Goal: Answer question/provide support: Share knowledge or assist other users

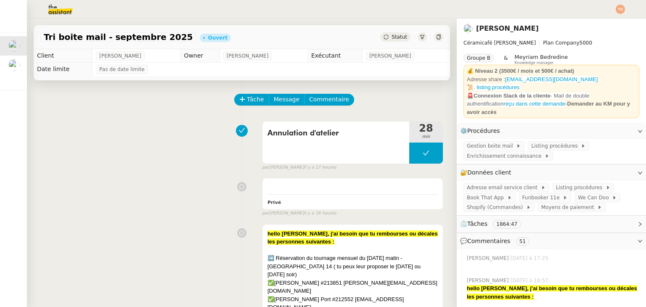
scroll to position [295, 0]
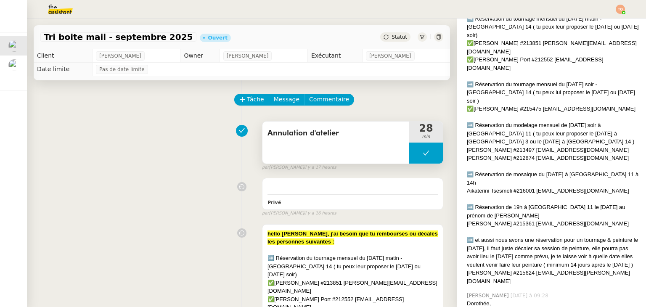
click at [409, 156] on button at bounding box center [426, 153] width 34 height 21
click at [409, 147] on div at bounding box center [417, 153] width 17 height 21
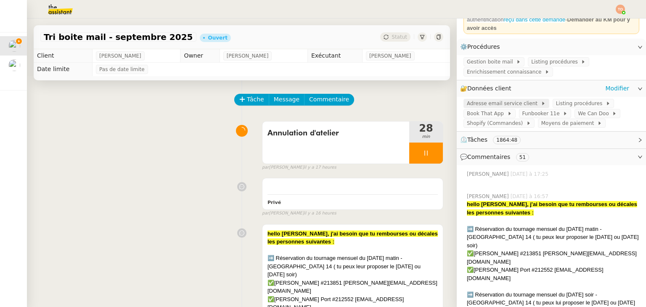
click at [497, 103] on span "Adresse email service client" at bounding box center [504, 103] width 74 height 8
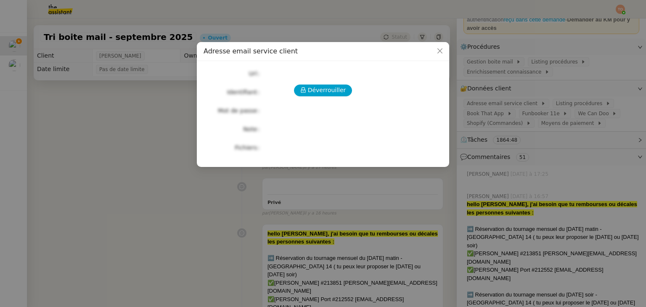
click at [317, 82] on div "Déverrouiller Url Identifiant Mot de passe Note Fichiers Upload" at bounding box center [323, 111] width 239 height 86
click at [320, 87] on span "Déverrouiller" at bounding box center [327, 90] width 38 height 10
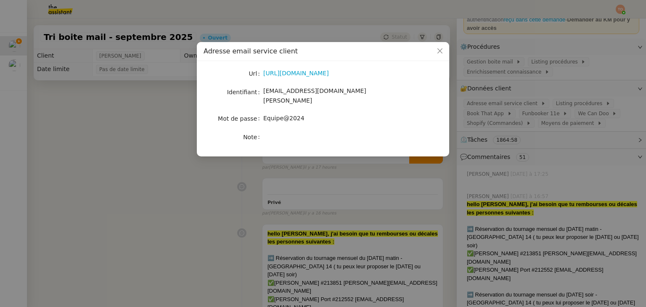
click at [306, 91] on span "[EMAIL_ADDRESS][DOMAIN_NAME][PERSON_NAME]" at bounding box center [314, 96] width 103 height 16
copy span "[EMAIL_ADDRESS][DOMAIN_NAME][PERSON_NAME]"
click at [282, 115] on span "Equipe@2024" at bounding box center [283, 118] width 41 height 7
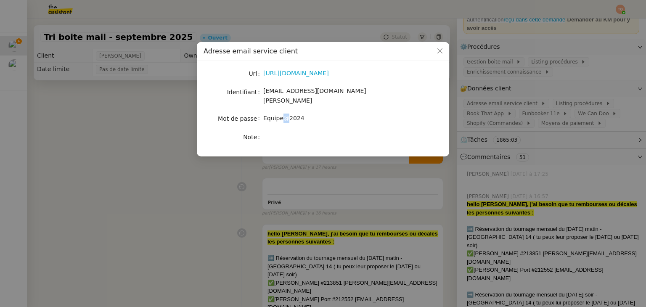
click at [282, 115] on span "Equipe@2024" at bounding box center [283, 118] width 41 height 7
copy span "Equipe@2024"
click at [556, 277] on nz-modal-container "Adresse email service client Url [URL][DOMAIN_NAME] Identifiant [EMAIL_ADDRESS]…" at bounding box center [323, 153] width 646 height 307
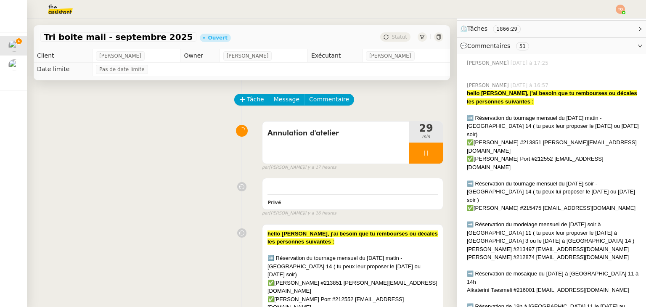
scroll to position [210, 0]
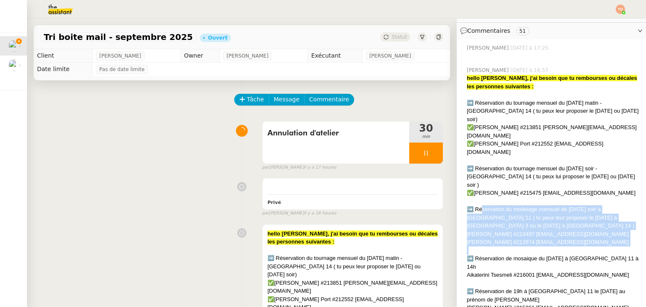
drag, startPoint x: 484, startPoint y: 184, endPoint x: 558, endPoint y: 212, distance: 80.0
click at [558, 212] on div "hello [PERSON_NAME], j'ai besoin que tu rembourses ou décales les personnes sui…" at bounding box center [553, 221] width 173 height 295
click at [526, 238] on div "[PERSON_NAME] #212874 [EMAIL_ADDRESS][DOMAIN_NAME]" at bounding box center [553, 242] width 173 height 8
click at [524, 238] on div "[PERSON_NAME] #212874 [EMAIL_ADDRESS][DOMAIN_NAME]" at bounding box center [553, 242] width 173 height 8
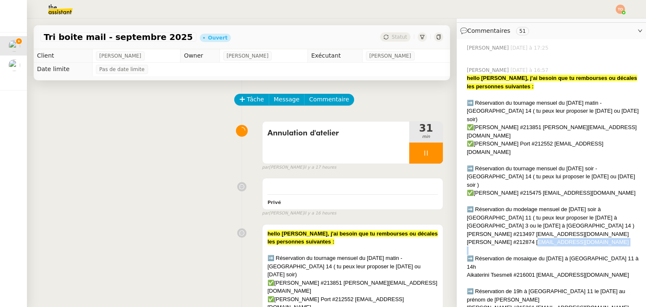
drag, startPoint x: 522, startPoint y: 206, endPoint x: 567, endPoint y: 208, distance: 45.5
click at [567, 208] on div "hello [PERSON_NAME], j'ai besoin que tu rembourses ou décales les personnes sui…" at bounding box center [553, 221] width 173 height 295
copy div "[EMAIL_ADDRESS][DOMAIN_NAME]"
click at [332, 279] on div "✅[PERSON_NAME] #213851 [PERSON_NAME][EMAIL_ADDRESS][DOMAIN_NAME]" at bounding box center [353, 287] width 170 height 16
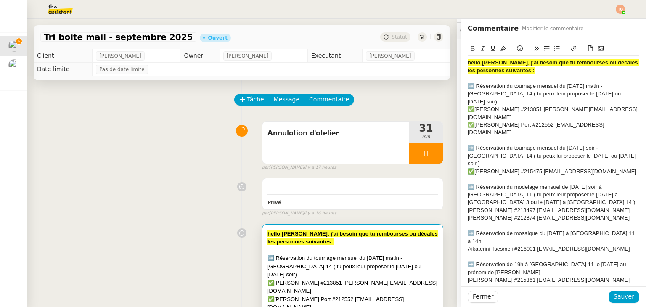
drag, startPoint x: 468, startPoint y: 142, endPoint x: 463, endPoint y: 140, distance: 4.5
click at [468, 168] on div "✅[PERSON_NAME] #215475 [EMAIL_ADDRESS][DOMAIN_NAME]" at bounding box center [554, 172] width 172 height 8
copy div "✅"
click at [468, 207] on div "[PERSON_NAME] #213497 [EMAIL_ADDRESS][DOMAIN_NAME]" at bounding box center [554, 211] width 172 height 8
click at [468, 214] on div "[PERSON_NAME] #212874 [EMAIL_ADDRESS][DOMAIN_NAME]" at bounding box center [554, 218] width 172 height 8
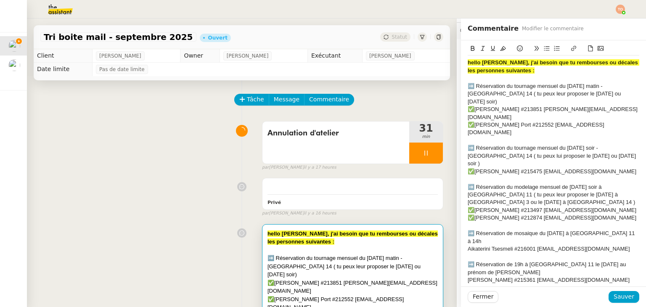
click at [499, 230] on div "➡️ Réservation de mosaique du [DATE] à [GEOGRAPHIC_DATA] 11 à 14h" at bounding box center [554, 238] width 172 height 16
click at [614, 295] on span "Sauver" at bounding box center [624, 297] width 21 height 10
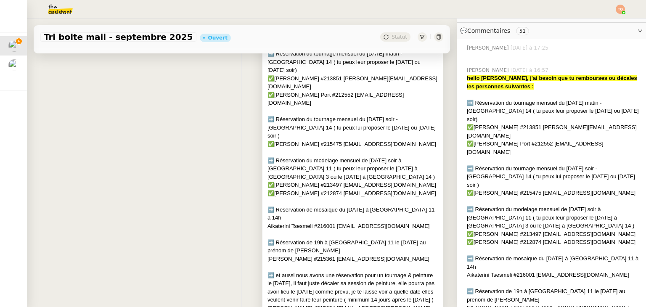
scroll to position [252, 0]
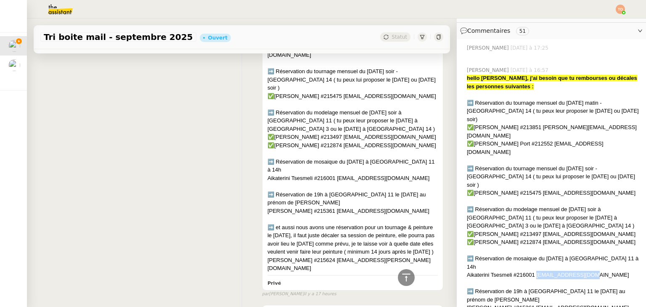
copy div "[EMAIL_ADDRESS][DOMAIN_NAME]"
drag, startPoint x: 530, startPoint y: 237, endPoint x: 588, endPoint y: 238, distance: 57.7
click at [588, 271] on div "Aikaterini Tsesmeli #216001 [EMAIL_ADDRESS][DOMAIN_NAME]" at bounding box center [553, 275] width 173 height 8
click at [477, 271] on div "Aikaterini Tsesmeli #216001 [EMAIL_ADDRESS][DOMAIN_NAME]" at bounding box center [553, 275] width 173 height 8
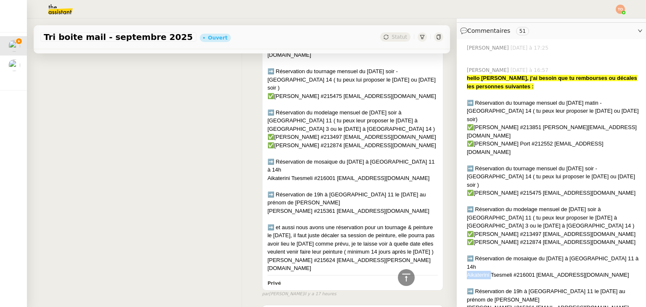
copy div "Aikaterini"
click at [307, 223] on div "➡️ et aussi nous avons une réservation pour un tournage & peinture le [DATE], i…" at bounding box center [353, 239] width 170 height 33
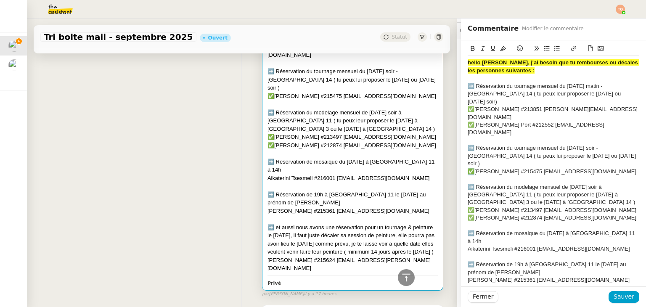
drag, startPoint x: 467, startPoint y: 141, endPoint x: 462, endPoint y: 139, distance: 5.2
click at [468, 168] on div "✅[PERSON_NAME] #215475 [EMAIL_ADDRESS][DOMAIN_NAME]" at bounding box center [554, 172] width 172 height 8
copy div "✅"
click at [468, 245] on div "Aikaterini Tsesmeli #216001 [EMAIL_ADDRESS][DOMAIN_NAME]" at bounding box center [554, 249] width 172 height 8
click at [616, 295] on span "Sauver" at bounding box center [624, 297] width 21 height 10
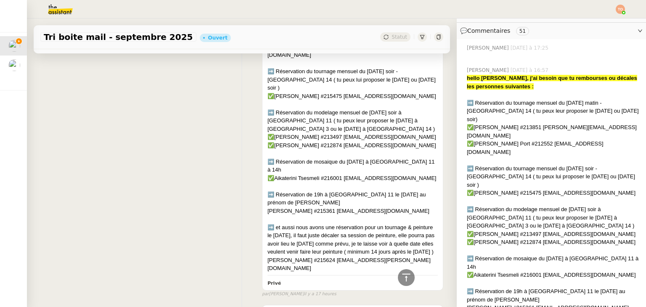
scroll to position [295, 0]
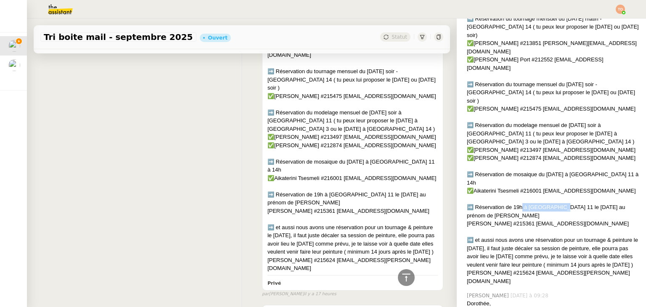
drag, startPoint x: 515, startPoint y: 170, endPoint x: 551, endPoint y: 170, distance: 35.8
click at [551, 203] on div "➡️ Réservation de 19h à [GEOGRAPHIC_DATA] 11 le [DATE] au prénom de [PERSON_NAM…" at bounding box center [553, 211] width 173 height 16
click at [566, 203] on div "➡️ Réservation de 19h à [GEOGRAPHIC_DATA] 11 le [DATE] au prénom de [PERSON_NAM…" at bounding box center [553, 211] width 173 height 16
drag, startPoint x: 532, startPoint y: 184, endPoint x: 614, endPoint y: 187, distance: 82.5
click at [614, 220] on div "[PERSON_NAME] #215361 [EMAIL_ADDRESS][DOMAIN_NAME]" at bounding box center [553, 224] width 173 height 8
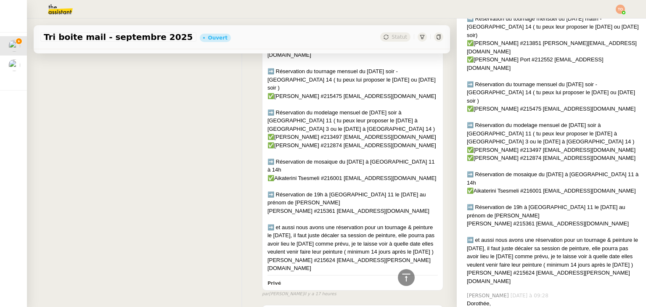
copy div "[EMAIL_ADDRESS][DOMAIN_NAME]"
click at [370, 215] on div at bounding box center [353, 219] width 170 height 8
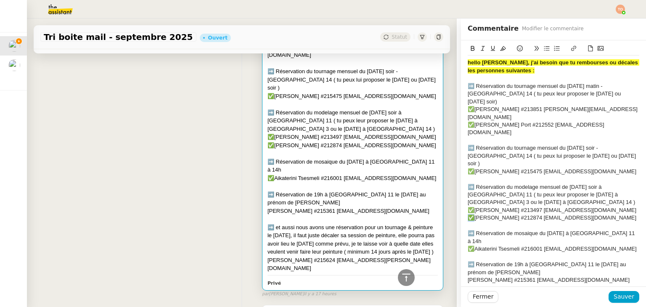
drag, startPoint x: 467, startPoint y: 179, endPoint x: 462, endPoint y: 180, distance: 4.3
click at [468, 214] on div "✅[PERSON_NAME] #212874 [EMAIL_ADDRESS][DOMAIN_NAME]" at bounding box center [554, 218] width 172 height 8
copy div "✅"
click at [468, 276] on div "[PERSON_NAME] #215361 [EMAIL_ADDRESS][DOMAIN_NAME]" at bounding box center [554, 280] width 172 height 8
click at [614, 294] on span "Sauver" at bounding box center [624, 297] width 21 height 10
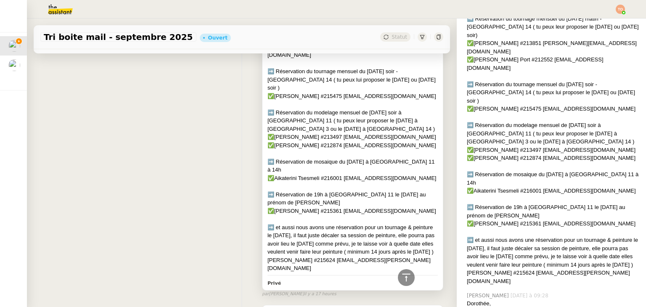
drag, startPoint x: 315, startPoint y: 221, endPoint x: 332, endPoint y: 222, distance: 16.9
click at [332, 223] on div "➡️ et aussi nous avons une réservation pour un tournage & peinture le [DATE], i…" at bounding box center [353, 239] width 170 height 33
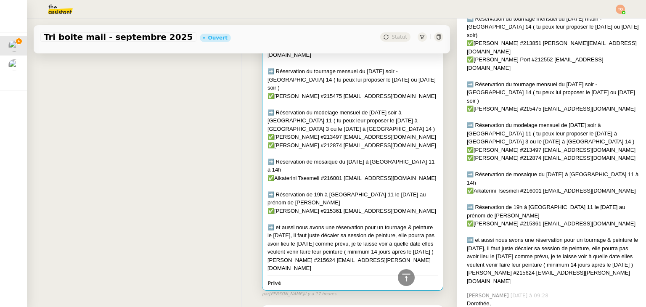
click at [335, 223] on div "➡️ et aussi nous avons une réservation pour un tournage & peinture le [DATE], i…" at bounding box center [353, 239] width 170 height 33
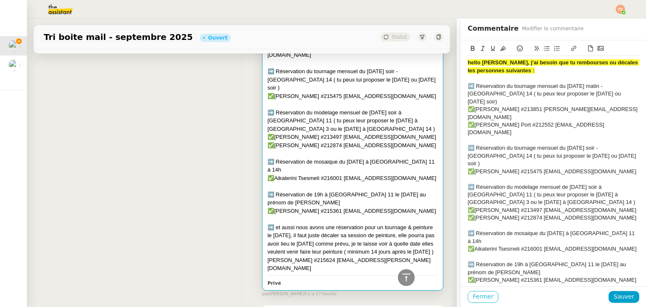
click at [482, 294] on span "Fermer" at bounding box center [483, 297] width 21 height 10
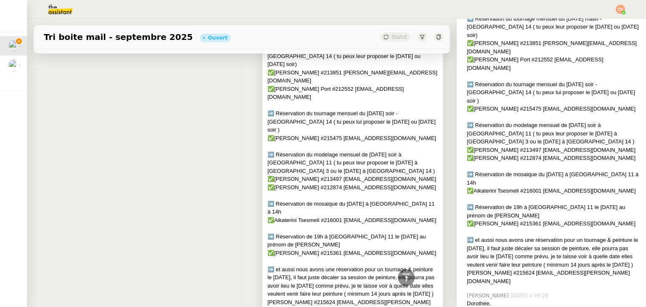
scroll to position [252, 0]
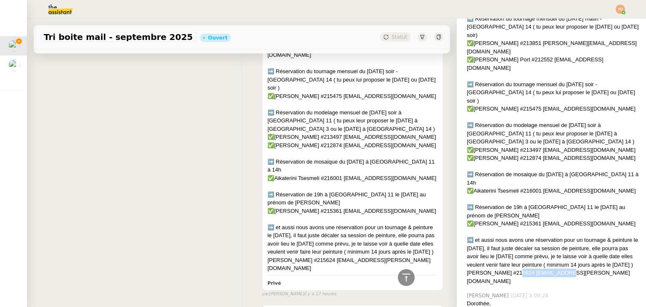
drag, startPoint x: 548, startPoint y: 242, endPoint x: 508, endPoint y: 243, distance: 39.6
click at [508, 269] on div "[PERSON_NAME] #215624 [EMAIL_ADDRESS][PERSON_NAME][DOMAIN_NAME]" at bounding box center [553, 277] width 173 height 16
drag, startPoint x: 579, startPoint y: 201, endPoint x: 627, endPoint y: 201, distance: 48.0
click at [627, 236] on div "➡️ et aussi nous avons une réservation pour un tournage & peinture le [DATE], i…" at bounding box center [553, 252] width 173 height 33
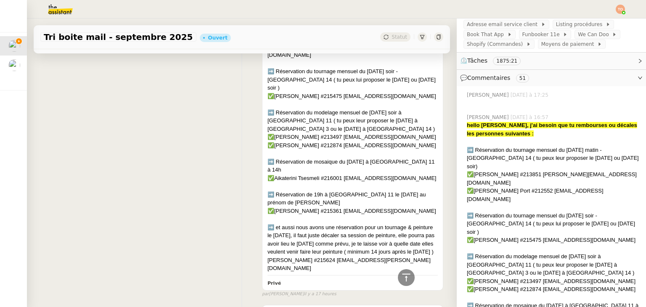
scroll to position [0, 0]
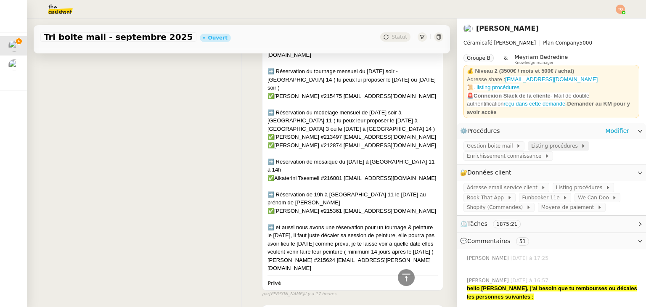
click at [531, 149] on span "Listing procédures" at bounding box center [556, 146] width 50 height 8
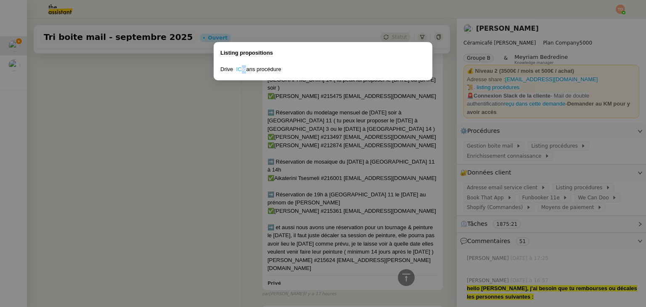
click at [242, 69] on div "Drive ICI dans procédure" at bounding box center [323, 69] width 205 height 8
click at [242, 69] on link "ICI" at bounding box center [239, 69] width 7 height 6
click at [505, 189] on nz-modal-container "Listing propositions Drive ICI dans procédure" at bounding box center [323, 153] width 646 height 307
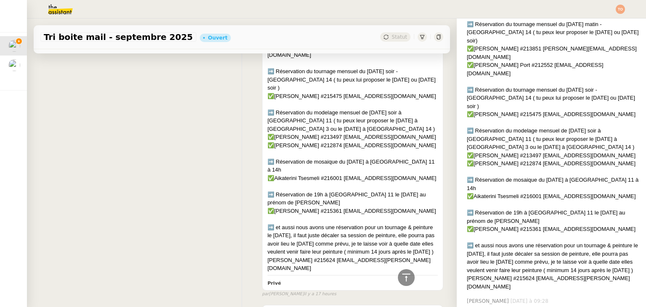
scroll to position [295, 0]
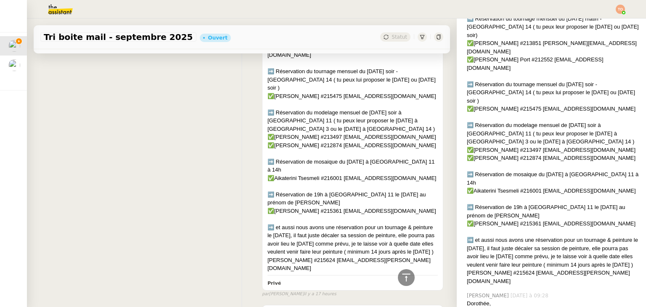
click at [497, 269] on div "[PERSON_NAME] #215624 [EMAIL_ADDRESS][PERSON_NAME][DOMAIN_NAME]" at bounding box center [553, 277] width 173 height 16
click at [335, 223] on div "➡️ et aussi nous avons une réservation pour un tournage & peinture le [DATE], i…" at bounding box center [353, 239] width 170 height 33
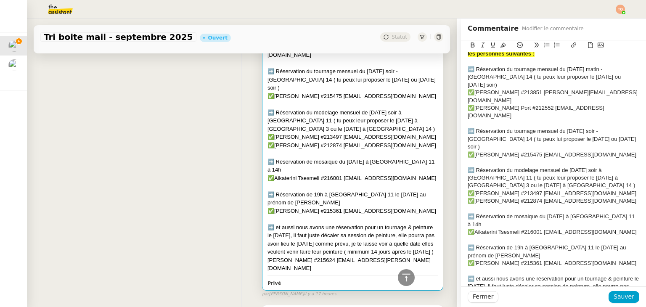
scroll to position [27, 0]
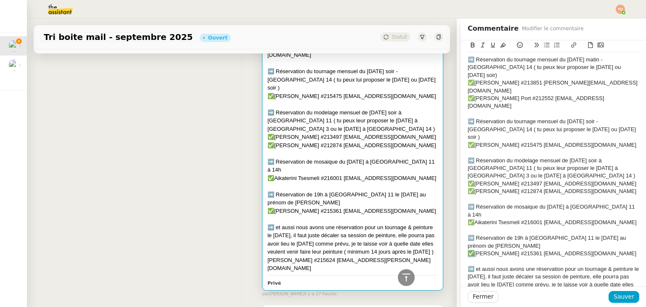
drag, startPoint x: 467, startPoint y: 212, endPoint x: 463, endPoint y: 215, distance: 5.1
click at [468, 250] on div "✅[PERSON_NAME] #215361 [EMAIL_ADDRESS][DOMAIN_NAME]" at bounding box center [554, 254] width 172 height 8
click at [468, 297] on div "[PERSON_NAME] #215624 [EMAIL_ADDRESS][PERSON_NAME][DOMAIN_NAME]" at bounding box center [554, 305] width 172 height 16
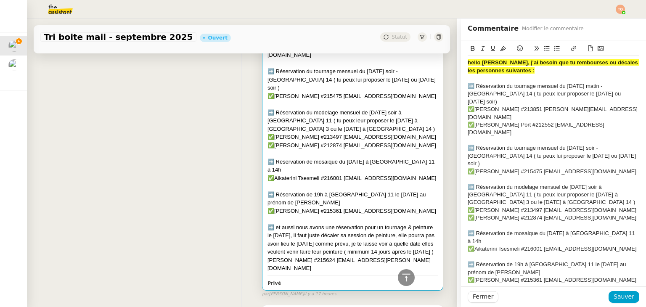
scroll to position [31, 0]
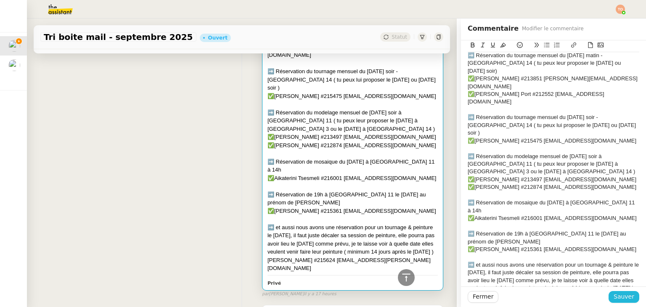
click at [616, 294] on span "Sauver" at bounding box center [624, 297] width 21 height 10
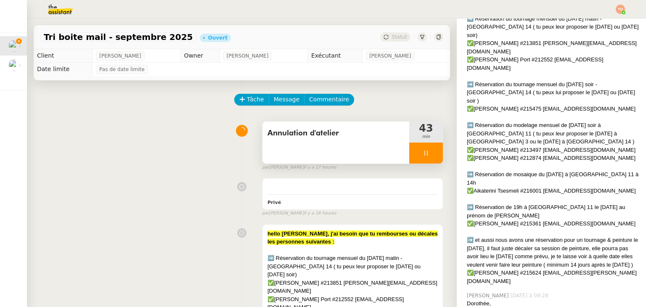
click at [422, 159] on div at bounding box center [426, 153] width 34 height 21
click at [431, 153] on icon at bounding box center [434, 153] width 7 height 7
